Goal: Check status: Check status

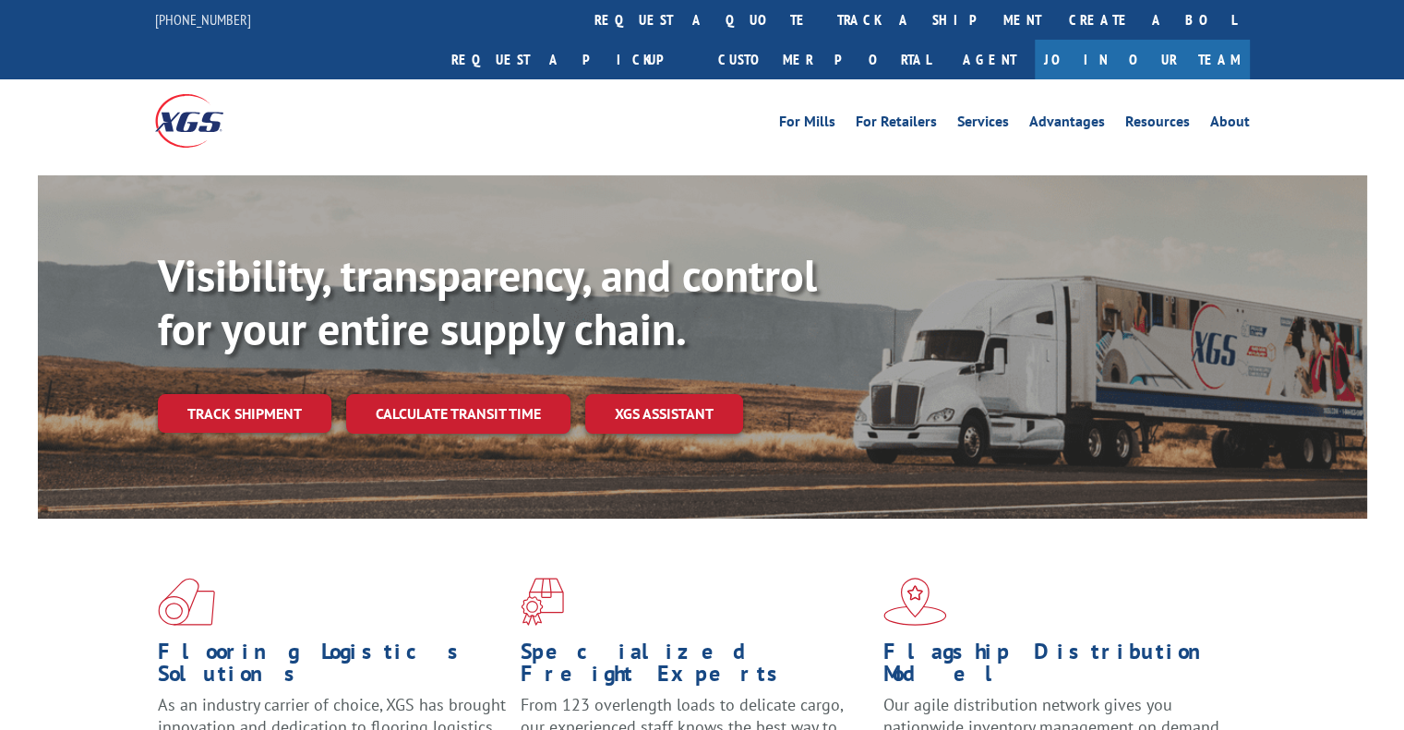
click at [232, 394] on link "Track shipment" at bounding box center [245, 413] width 174 height 39
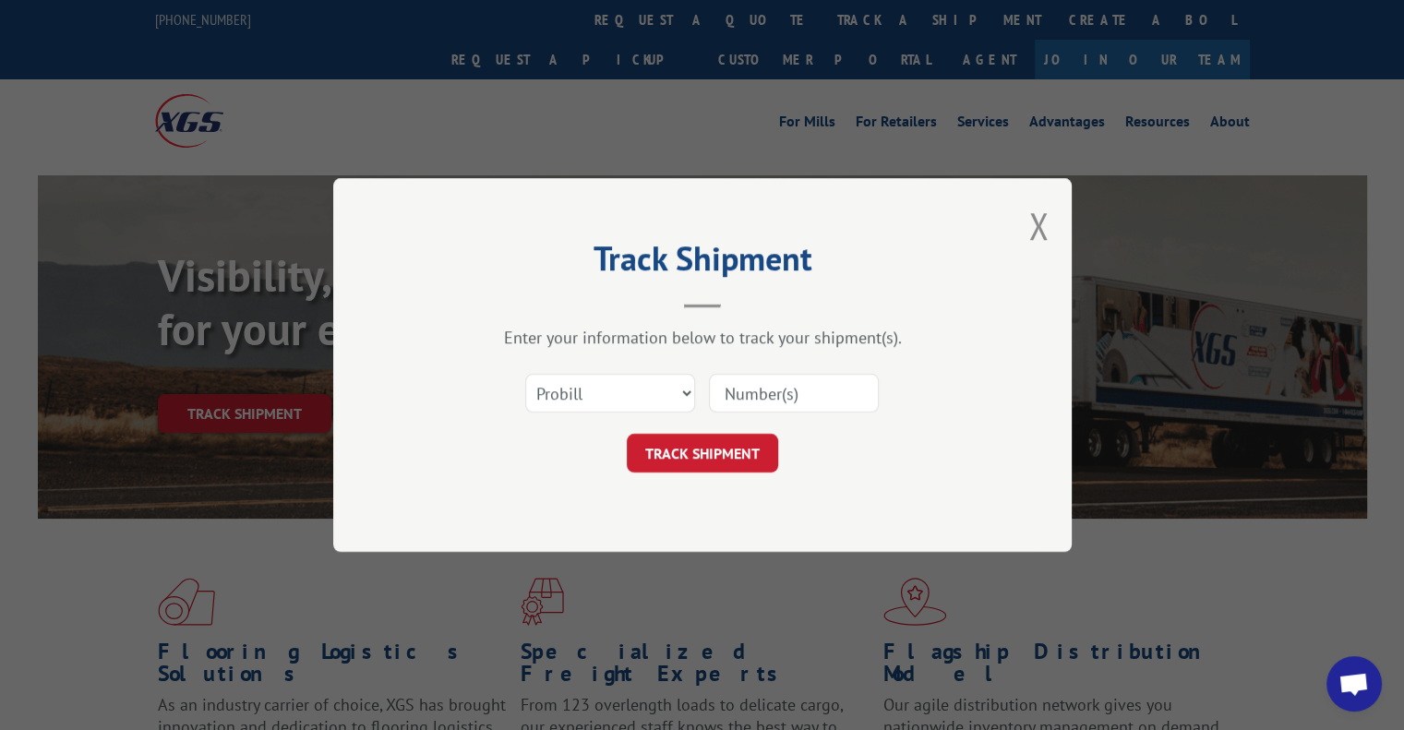
click at [739, 391] on input at bounding box center [794, 393] width 170 height 39
paste input "5030672360"
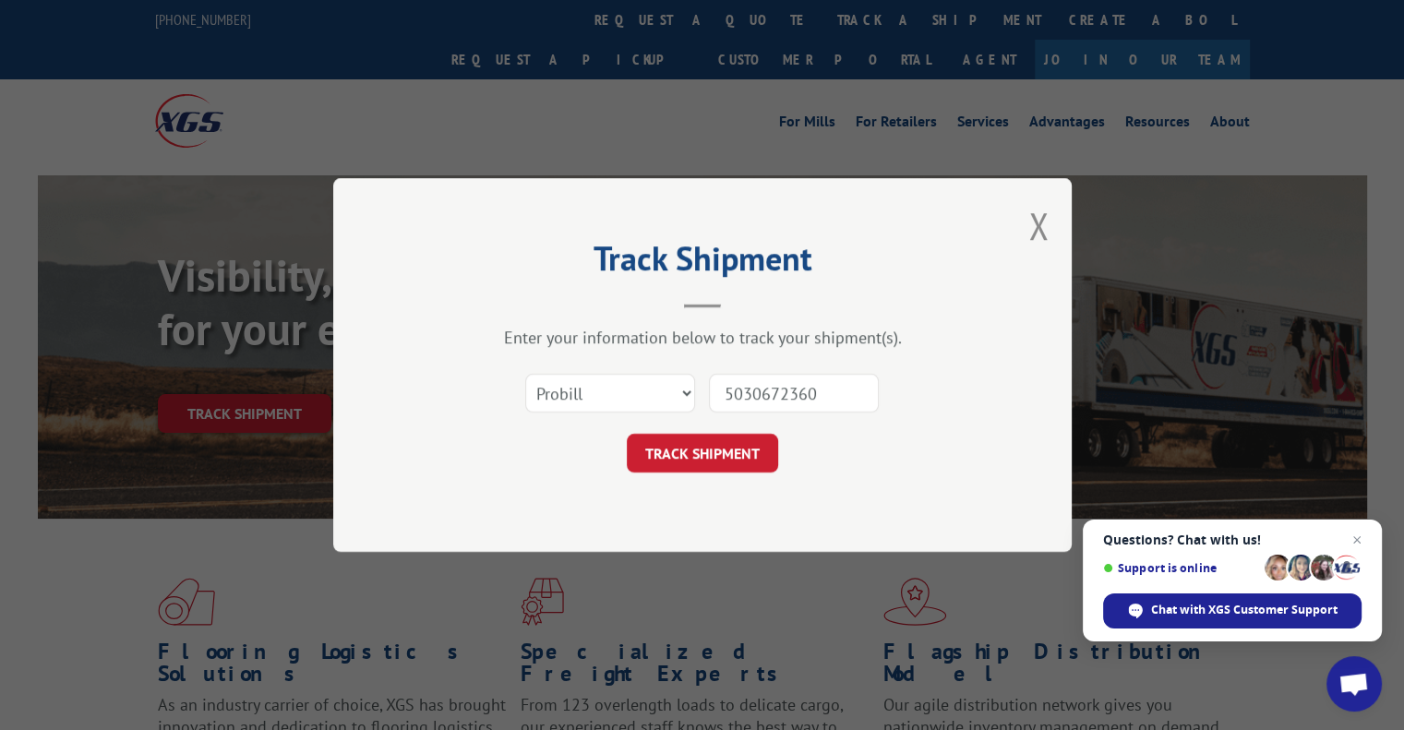
type input "5030672360"
click at [720, 446] on button "TRACK SHIPMENT" at bounding box center [702, 453] width 151 height 39
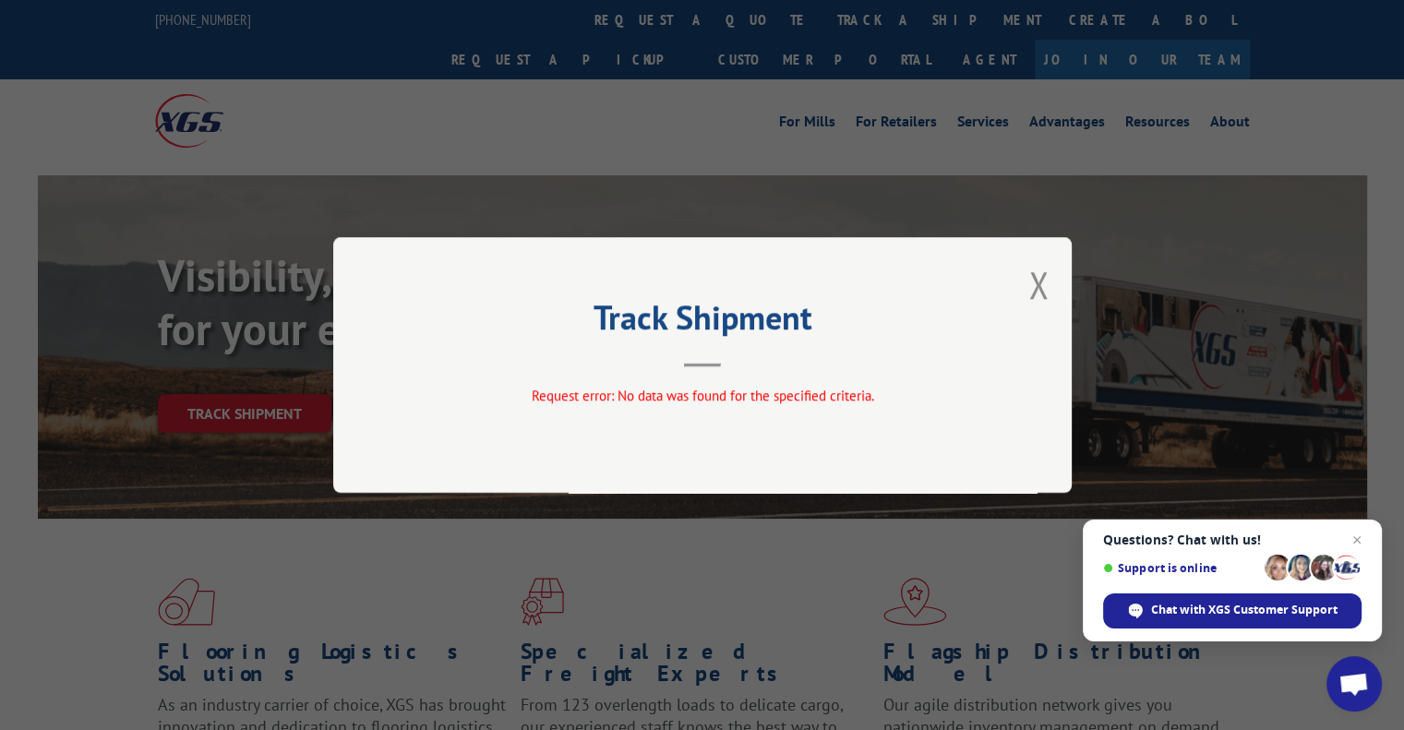
click at [1047, 289] on button "Close modal" at bounding box center [1039, 284] width 20 height 49
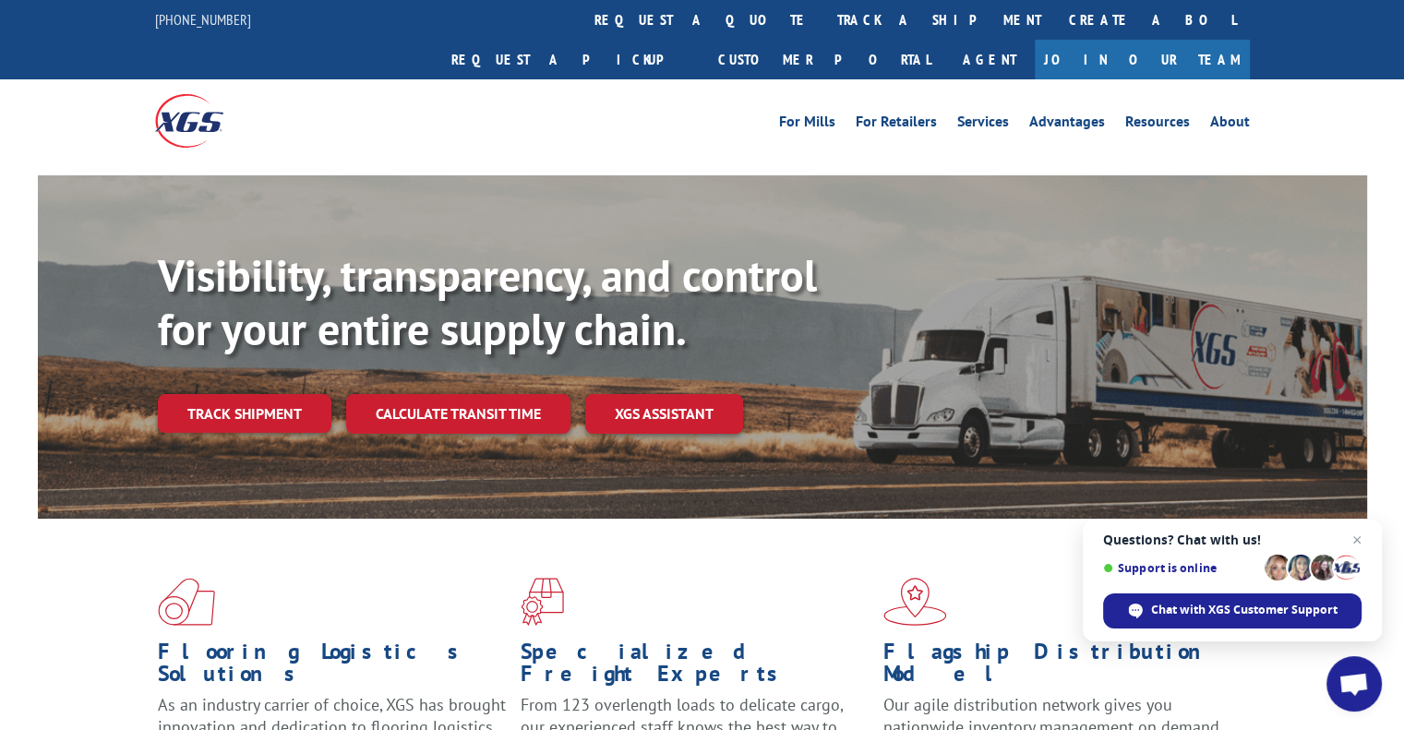
click at [259, 394] on link "Track shipment" at bounding box center [245, 413] width 174 height 39
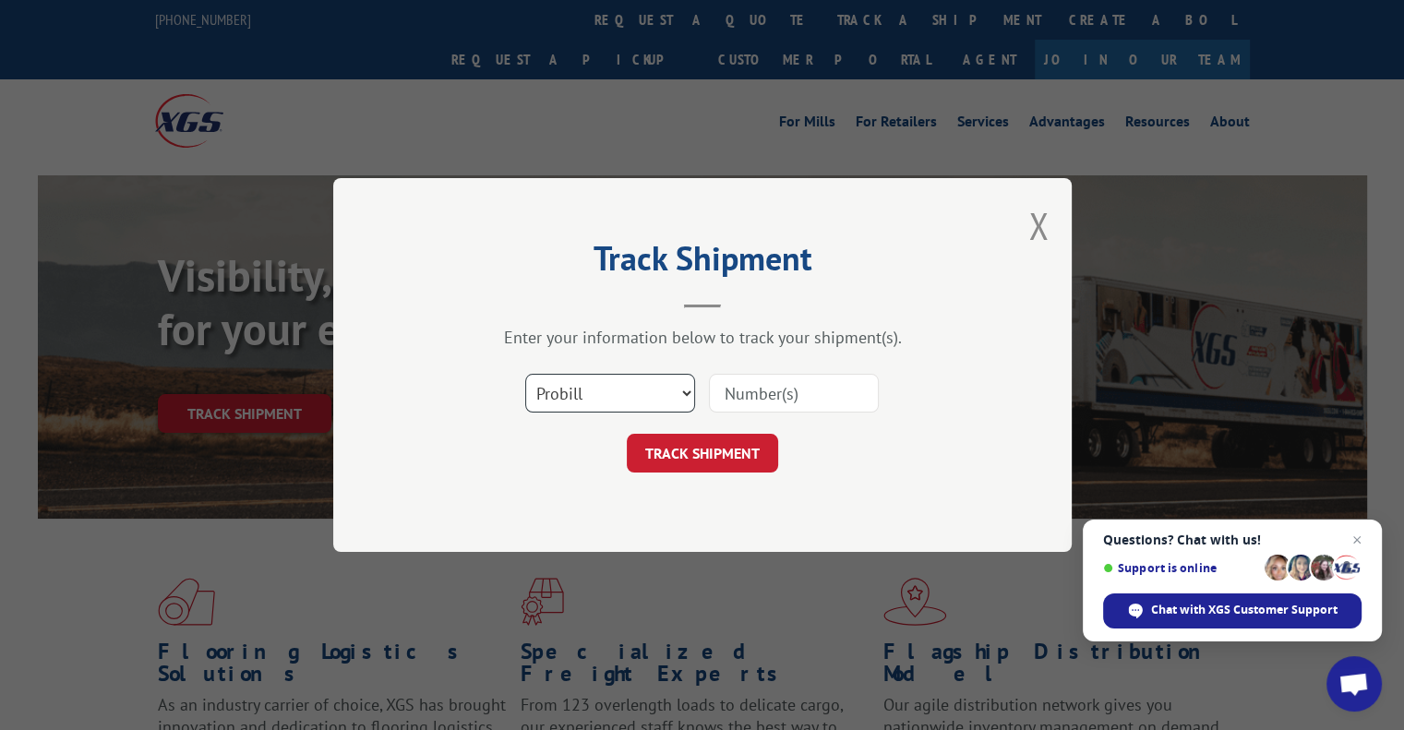
click at [614, 396] on select "Select category... Probill BOL PO" at bounding box center [610, 393] width 170 height 39
select select "bol"
click at [525, 374] on select "Select category... Probill BOL PO" at bounding box center [610, 393] width 170 height 39
click at [736, 395] on input at bounding box center [794, 393] width 170 height 39
paste input "5030672360"
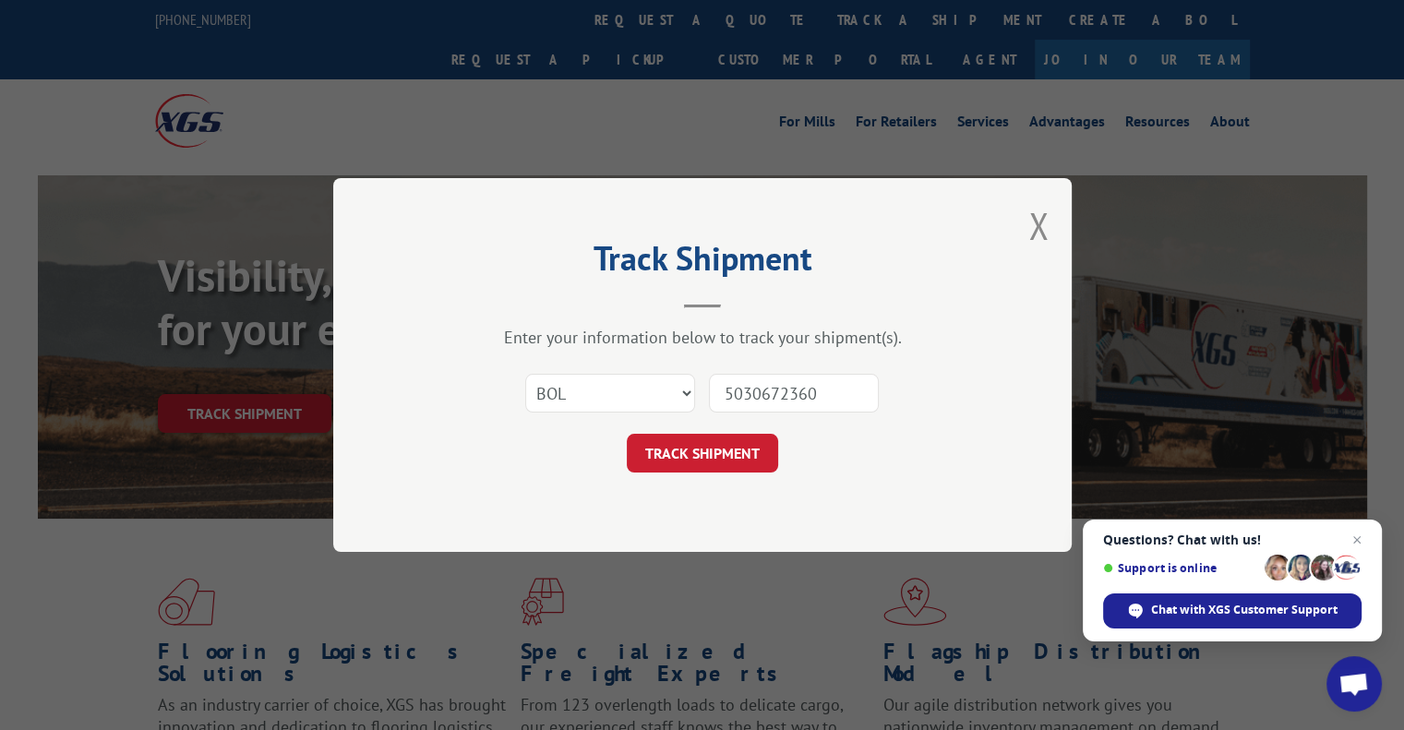
type input "5030672360"
click at [703, 457] on button "TRACK SHIPMENT" at bounding box center [702, 453] width 151 height 39
